Goal: Book appointment/travel/reservation

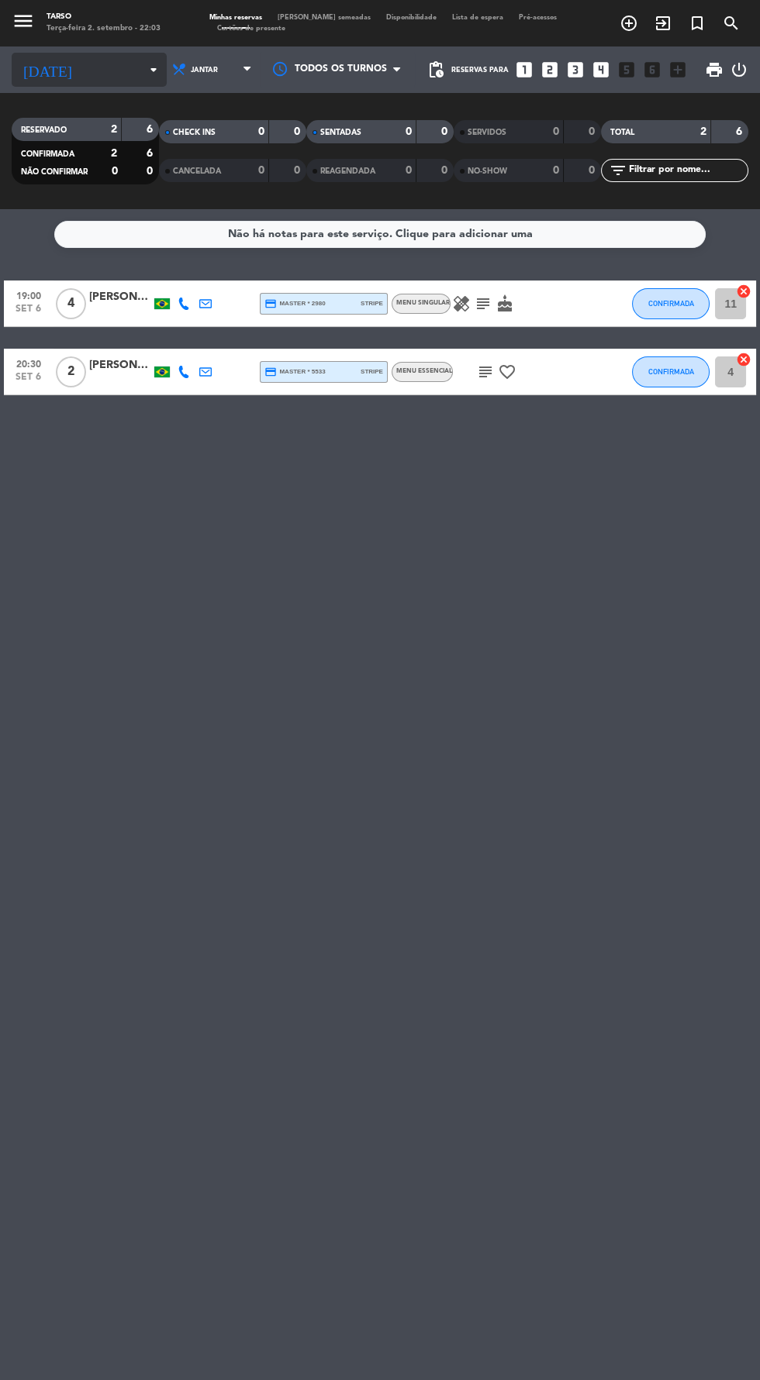
click at [90, 74] on input at bounding box center [132, 70] width 98 height 24
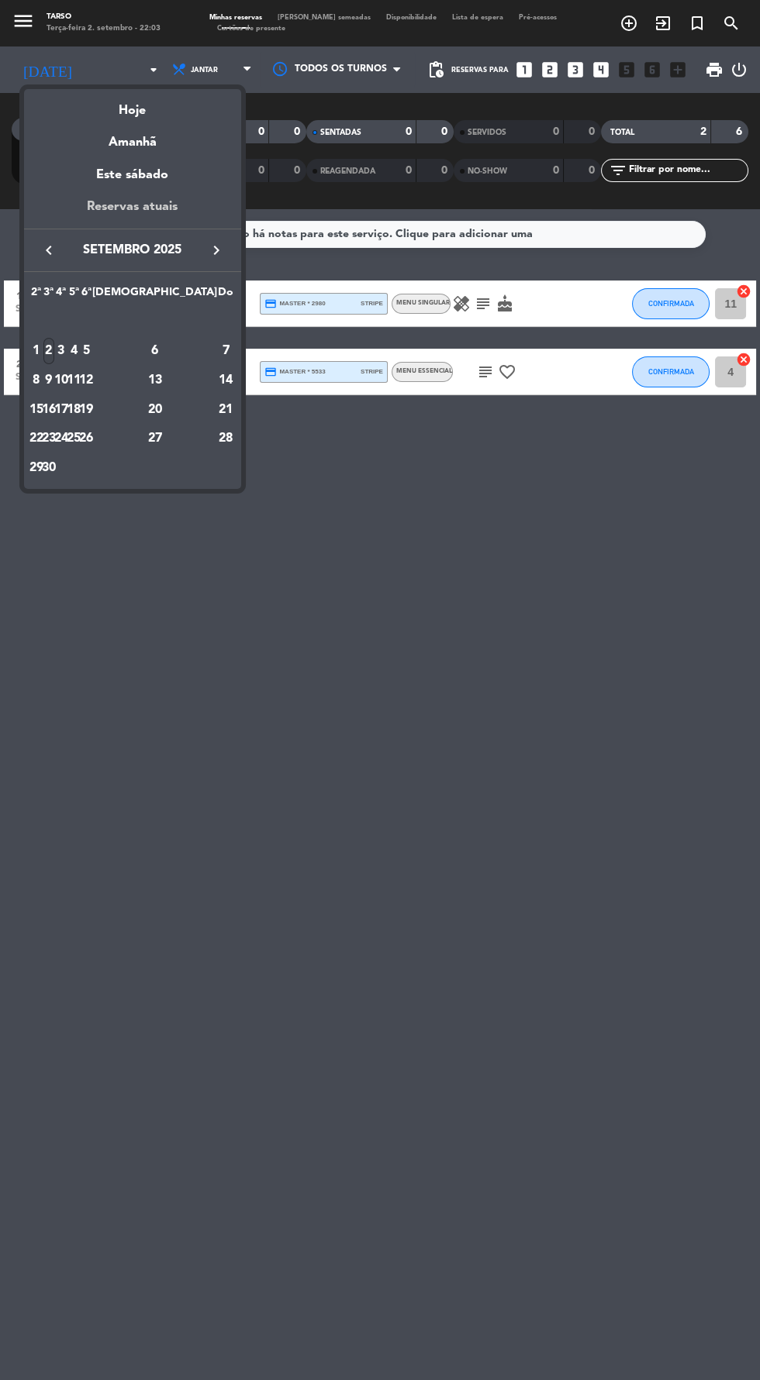
click at [105, 227] on div "Reservas atuais" at bounding box center [132, 213] width 217 height 32
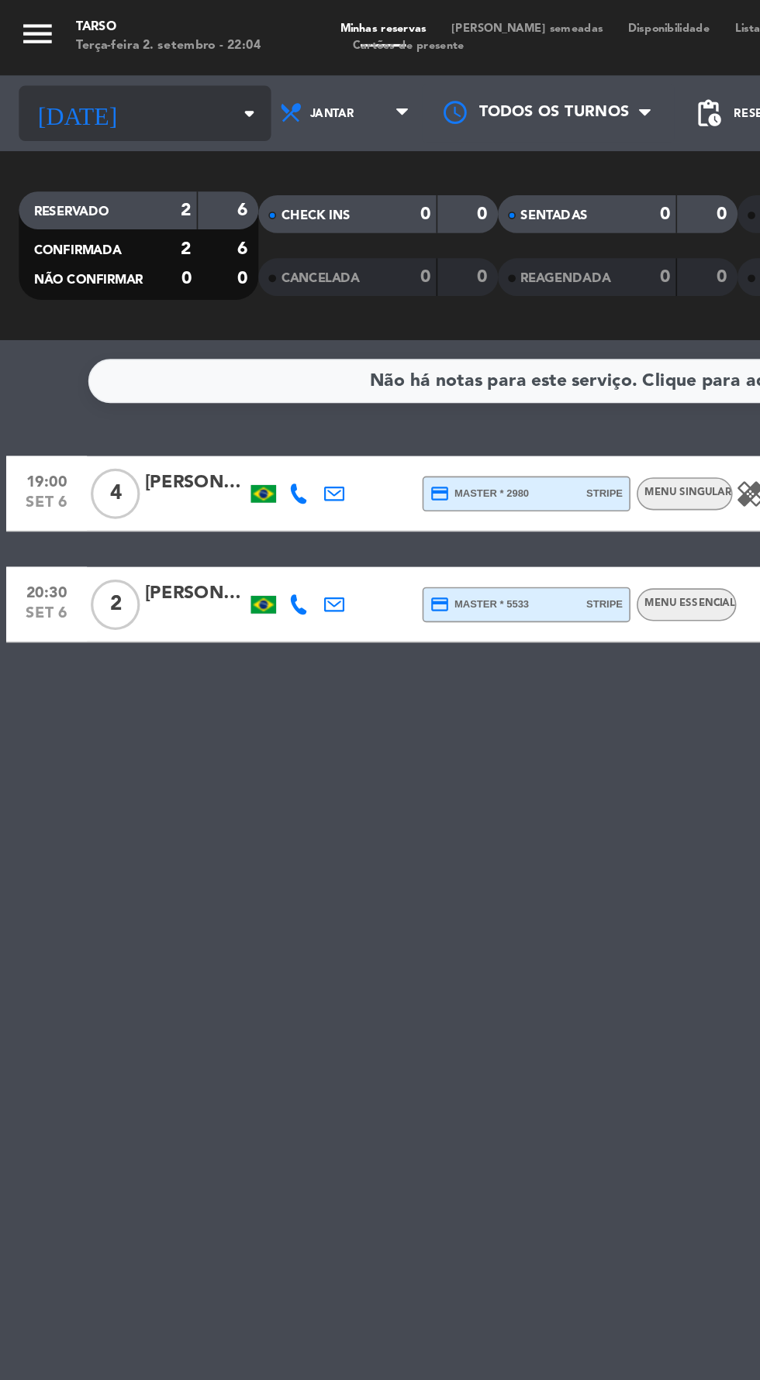
click at [119, 69] on input at bounding box center [132, 70] width 98 height 24
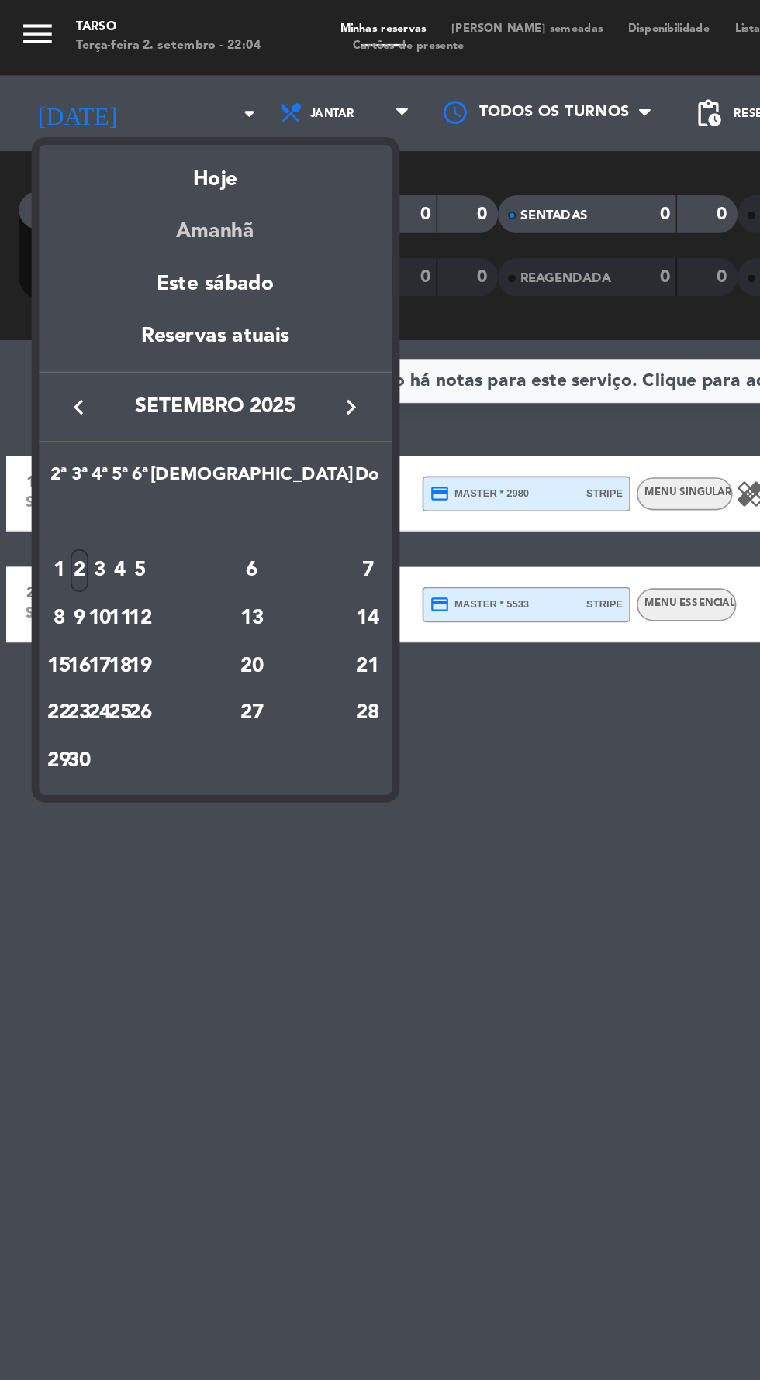
click at [113, 152] on div "Amanhã" at bounding box center [132, 137] width 217 height 32
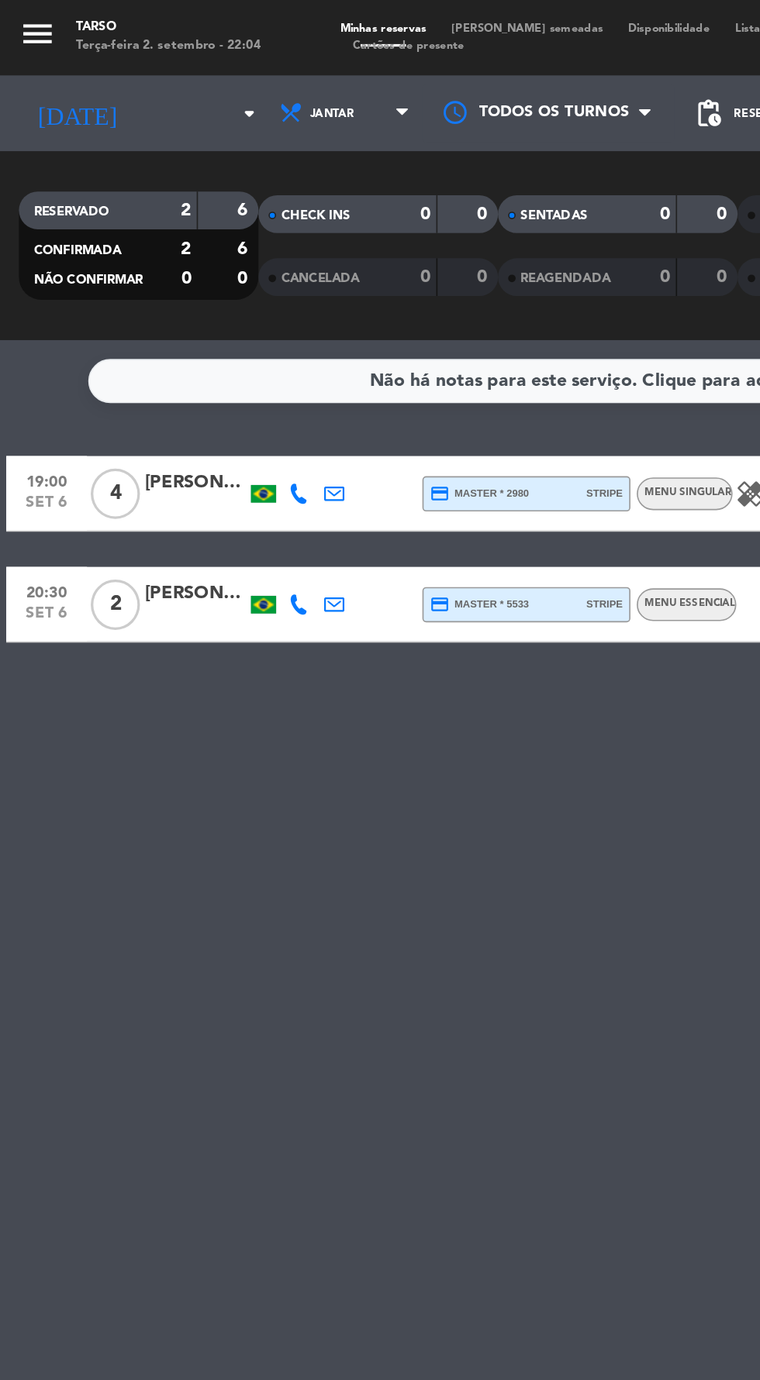
type input "Qua 3 set"
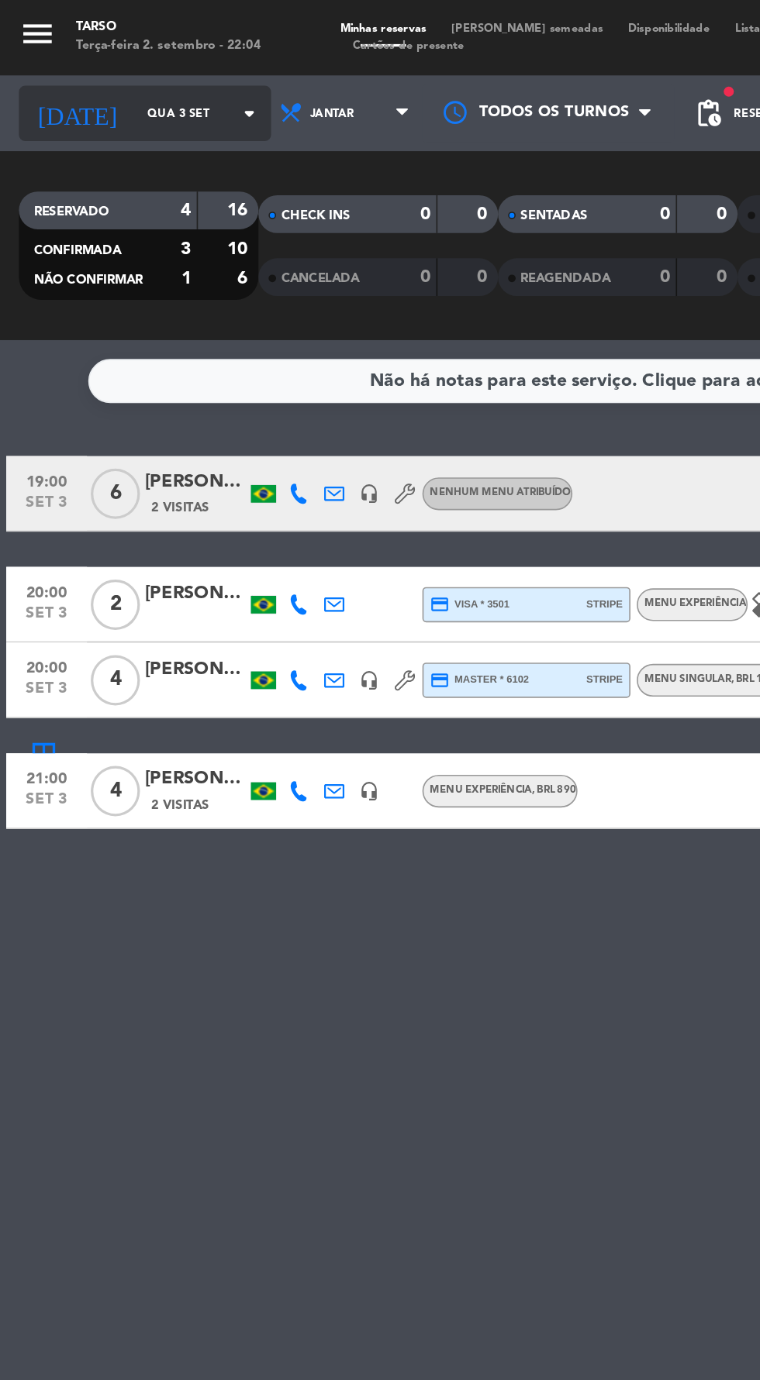
click at [83, 69] on input "Qua 3 set" at bounding box center [132, 70] width 98 height 24
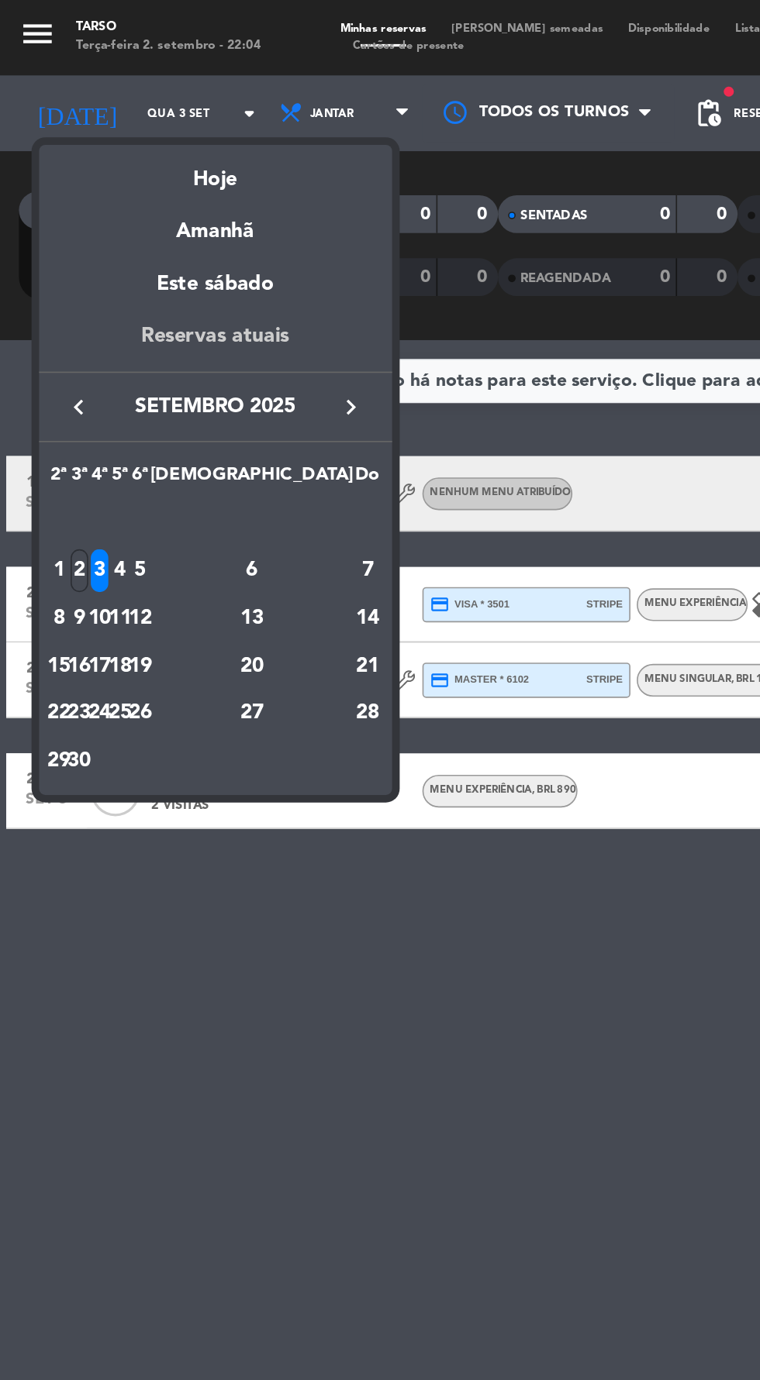
click at [105, 213] on div "Reservas atuais" at bounding box center [132, 213] width 217 height 32
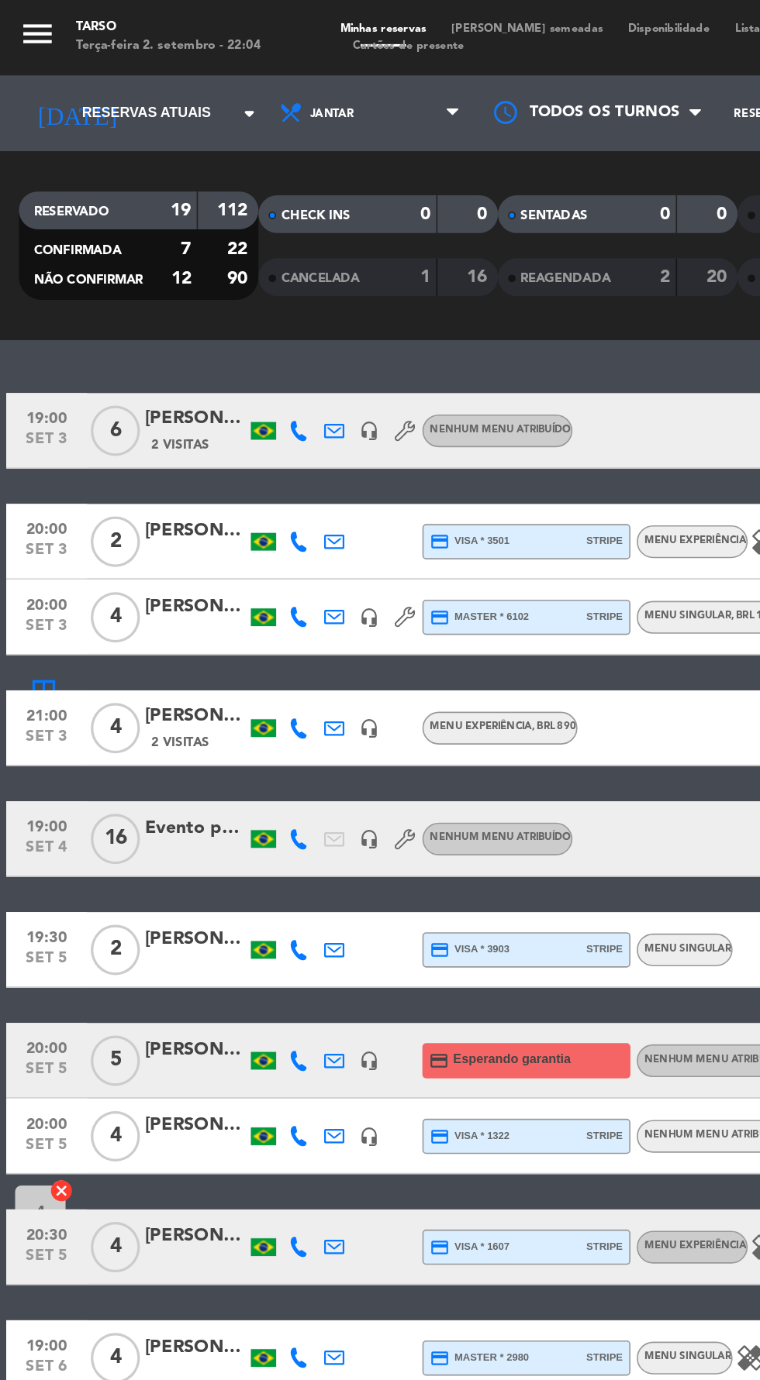
scroll to position [58, 0]
